Goal: Obtain resource: Obtain resource

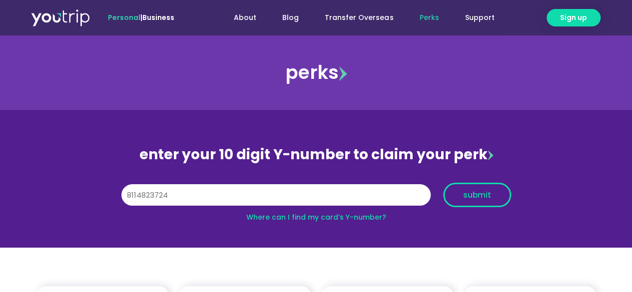
type input "8114823724"
click at [472, 194] on span "submit" at bounding box center [477, 194] width 28 height 7
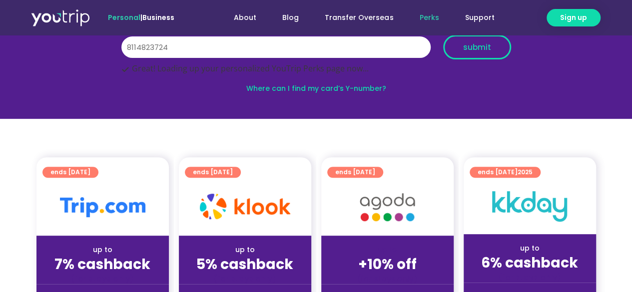
scroll to position [150, 0]
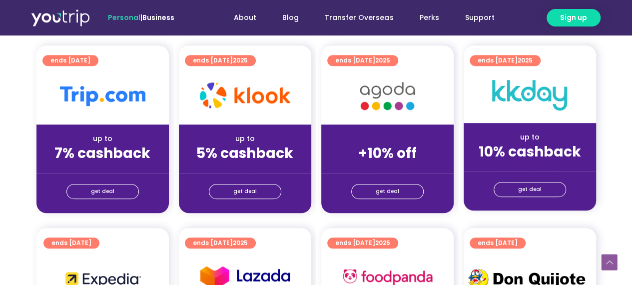
scroll to position [200, 0]
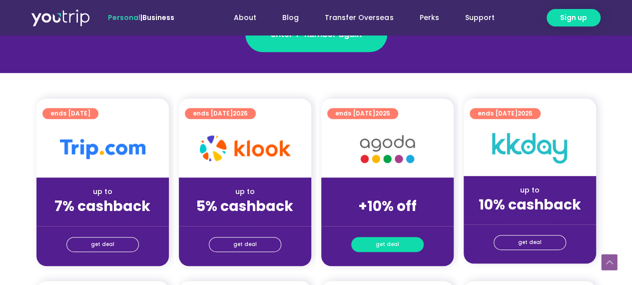
click at [397, 244] on span "get deal" at bounding box center [387, 244] width 23 height 14
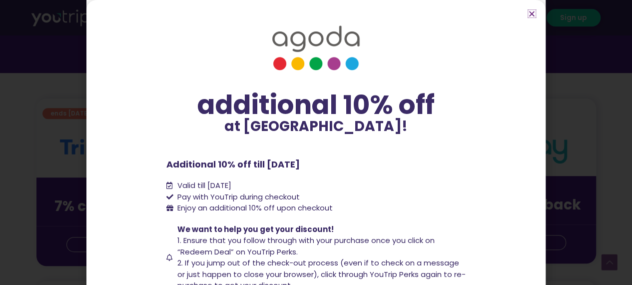
scroll to position [74, 0]
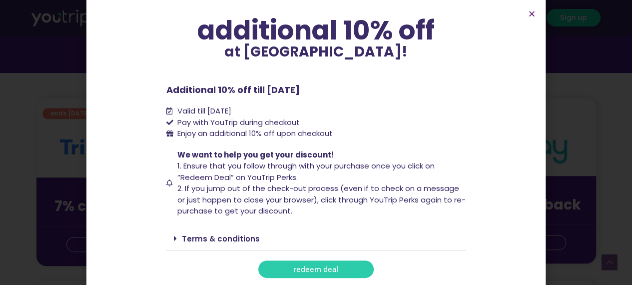
click at [314, 265] on span "redeem deal" at bounding box center [315, 268] width 45 height 7
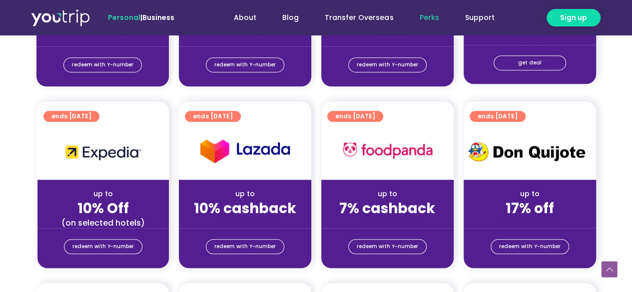
scroll to position [270, 0]
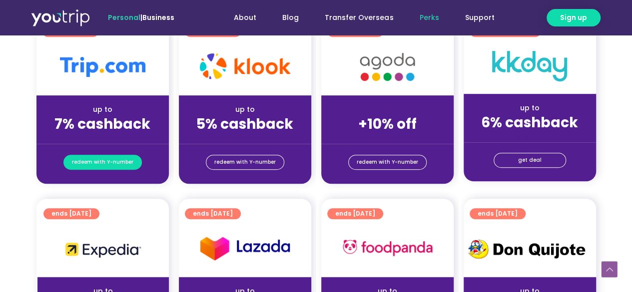
click at [118, 159] on span "redeem with Y-number" at bounding box center [102, 162] width 61 height 14
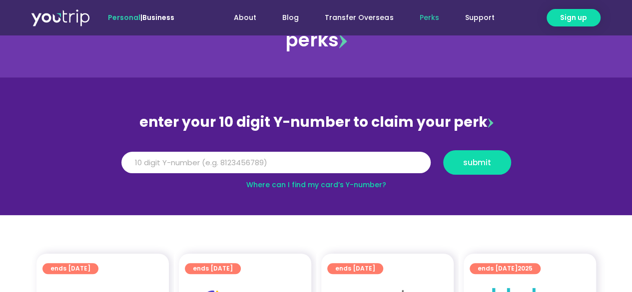
scroll to position [32, 0]
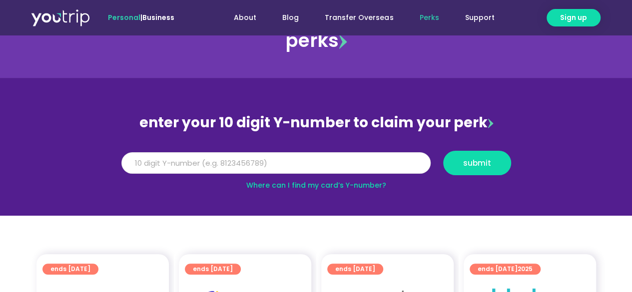
click at [312, 168] on input "Y Number" at bounding box center [275, 163] width 309 height 22
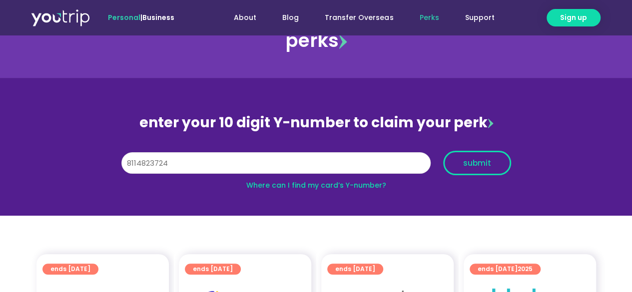
type input "8114823724"
click at [491, 159] on span "submit" at bounding box center [477, 162] width 51 height 7
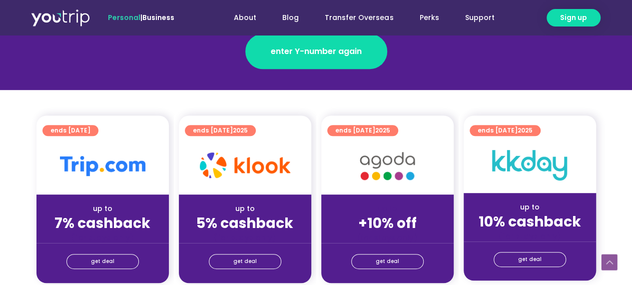
scroll to position [194, 0]
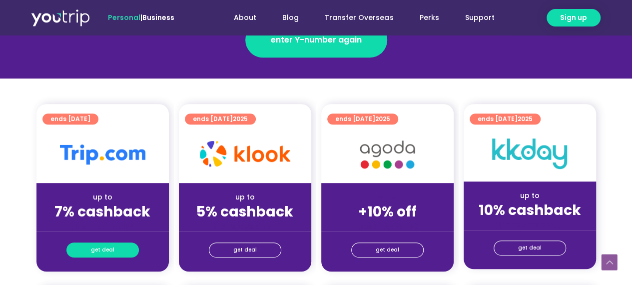
click at [106, 252] on span "get deal" at bounding box center [102, 250] width 23 height 14
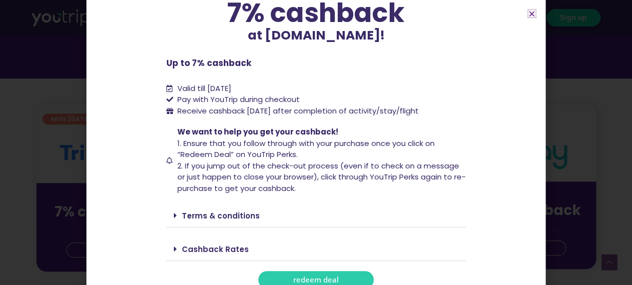
scroll to position [91, 0]
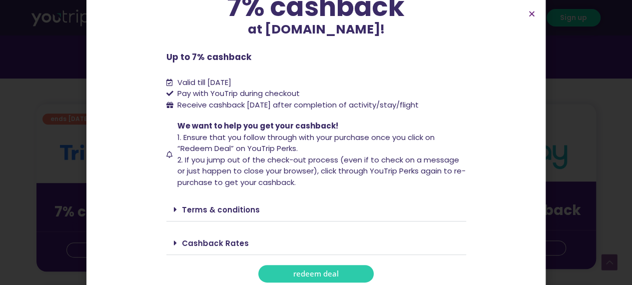
click at [238, 210] on link "Terms & conditions" at bounding box center [221, 209] width 78 height 10
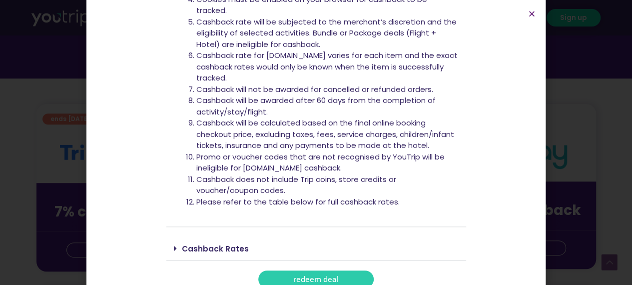
scroll to position [392, 0]
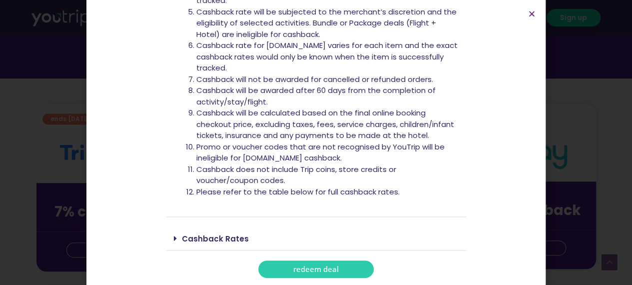
click at [340, 266] on link "redeem deal" at bounding box center [315, 268] width 115 height 17
